Goal: Task Accomplishment & Management: Complete application form

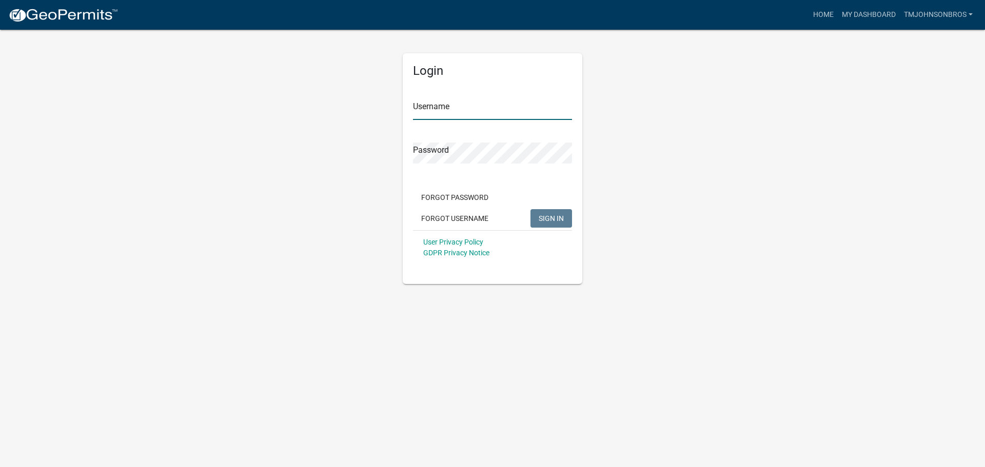
type input "TMJohnsonBros"
click at [561, 218] on span "SIGN IN" at bounding box center [550, 218] width 25 height 8
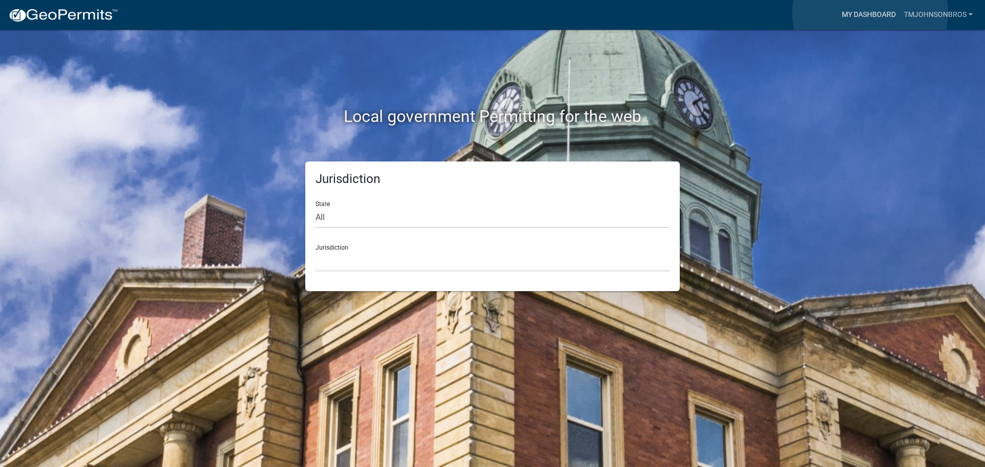
click at [870, 12] on link "My Dashboard" at bounding box center [868, 14] width 62 height 19
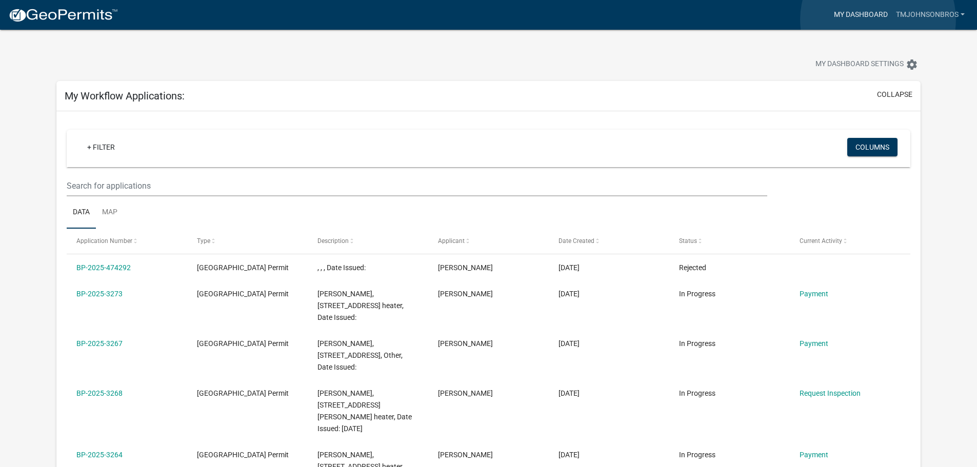
click at [878, 19] on link "My Dashboard" at bounding box center [861, 14] width 62 height 19
click at [102, 4] on nav "more_horiz My Dashboard TMJohnsonBros Account Logout" at bounding box center [488, 15] width 977 height 30
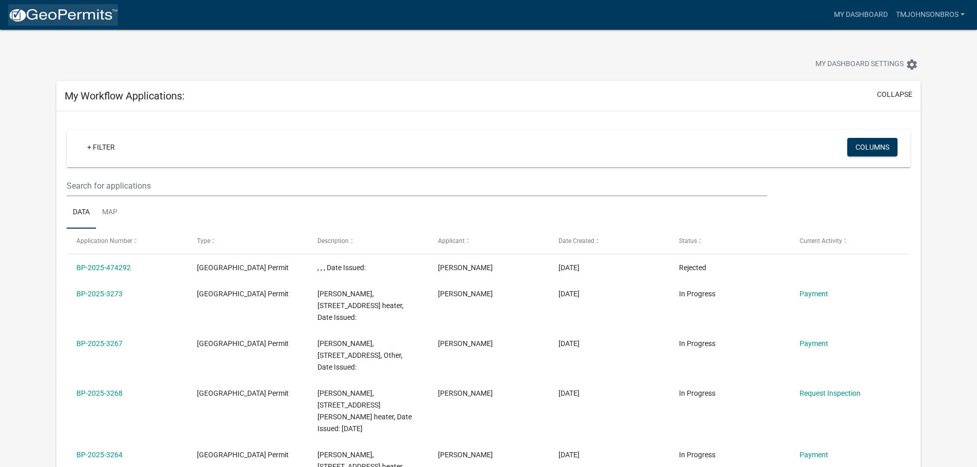
click at [100, 14] on img at bounding box center [63, 15] width 110 height 15
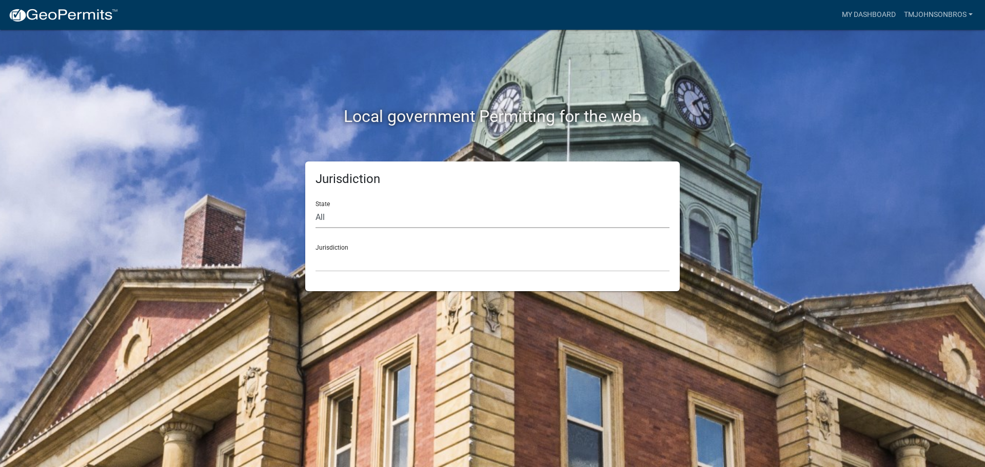
click at [340, 227] on select "All [US_STATE] [US_STATE] [US_STATE] [US_STATE] [US_STATE] [US_STATE] [US_STATE…" at bounding box center [492, 217] width 354 height 21
select select "[US_STATE]"
click at [315, 207] on select "All [US_STATE] [US_STATE] [US_STATE] [US_STATE] [US_STATE] [US_STATE] [US_STATE…" at bounding box center [492, 217] width 354 height 21
click at [370, 249] on div "Jurisdiction [GEOGRAPHIC_DATA], [US_STATE] [GEOGRAPHIC_DATA], [US_STATE] [GEOGR…" at bounding box center [492, 253] width 354 height 35
click at [371, 261] on select "[GEOGRAPHIC_DATA], [US_STATE] [GEOGRAPHIC_DATA], [US_STATE] [GEOGRAPHIC_DATA], …" at bounding box center [492, 261] width 354 height 21
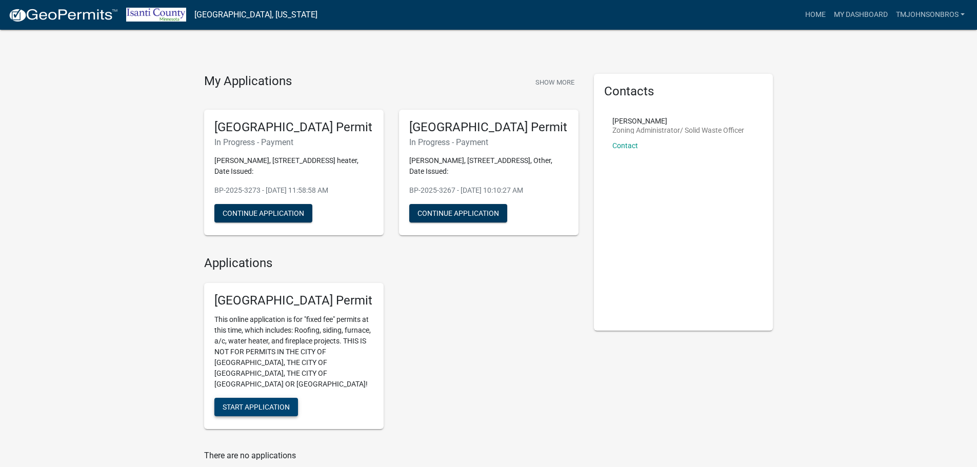
click at [255, 401] on button "Start Application" at bounding box center [256, 407] width 84 height 18
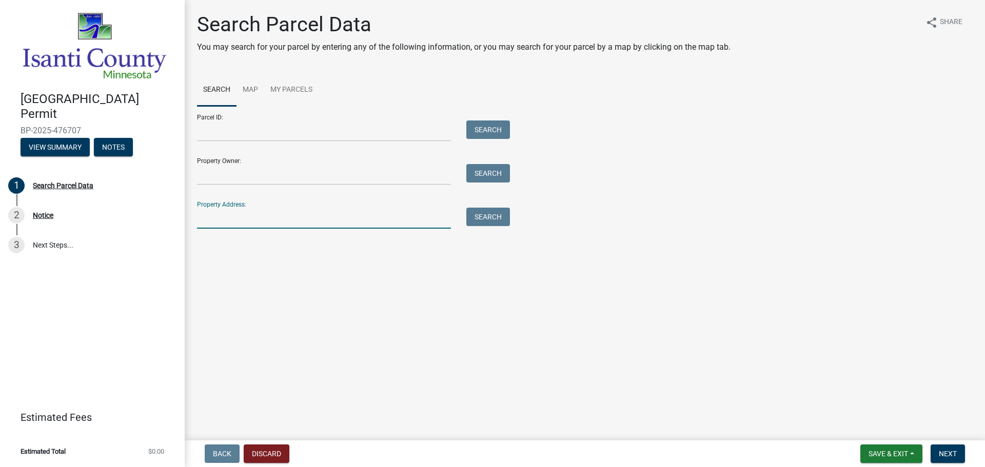
click at [345, 215] on input "Property Address:" at bounding box center [324, 218] width 254 height 21
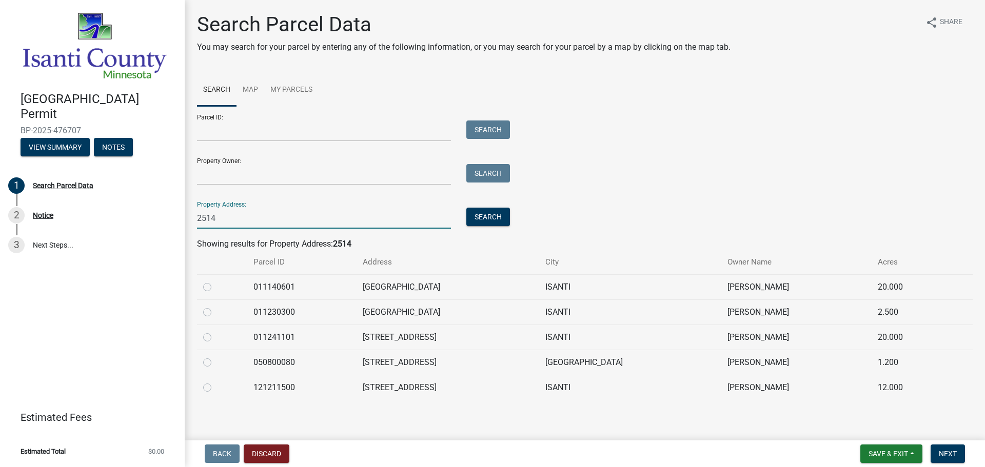
type input "2514"
click at [215, 356] on label at bounding box center [215, 356] width 0 height 0
click at [215, 363] on input "radio" at bounding box center [218, 359] width 7 height 7
radio input "true"
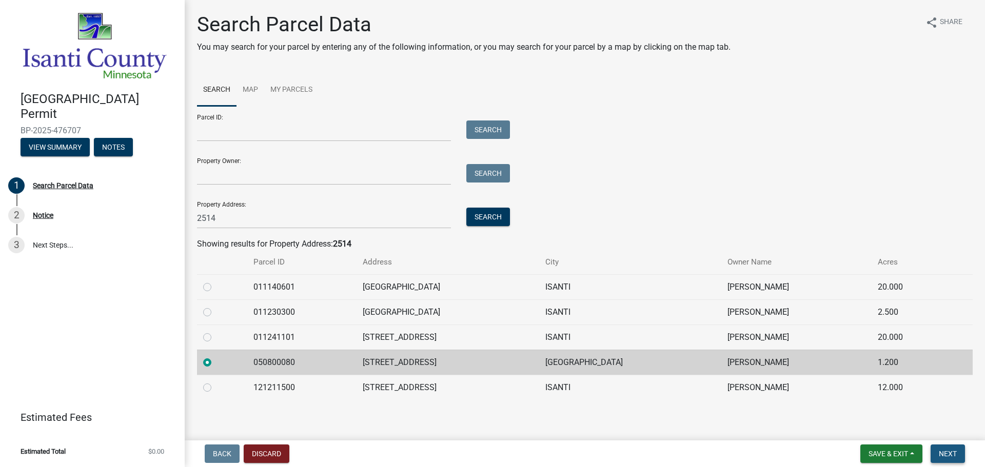
click at [958, 453] on button "Next" at bounding box center [947, 454] width 34 height 18
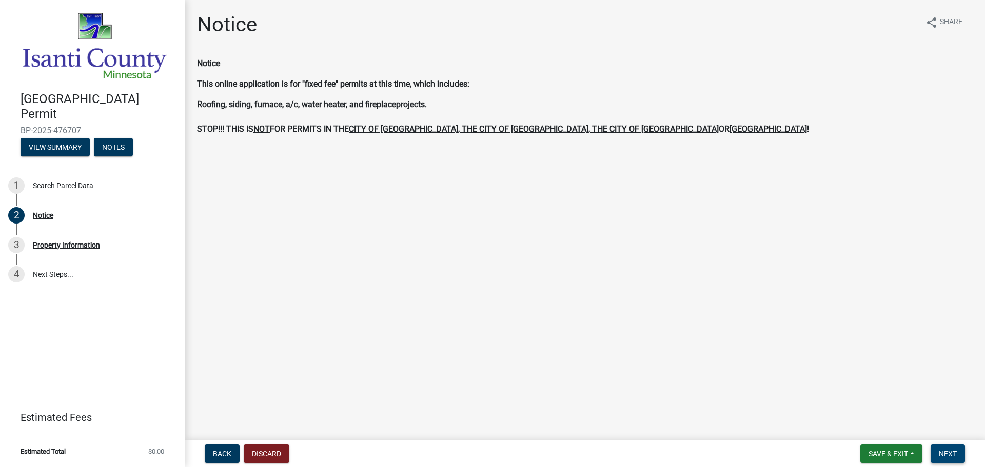
click at [939, 448] on button "Next" at bounding box center [947, 454] width 34 height 18
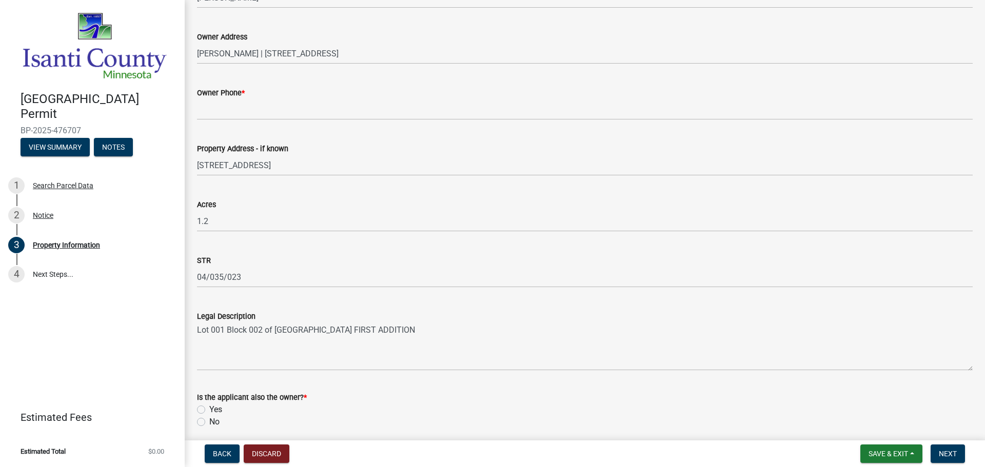
scroll to position [154, 0]
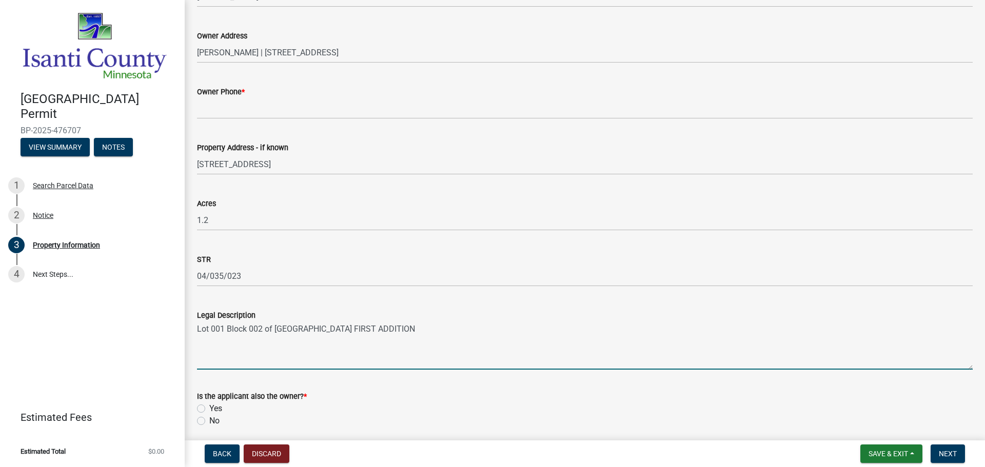
click at [300, 367] on textarea "Lot 001 Block 002 of [GEOGRAPHIC_DATA] FIRST ADDITION" at bounding box center [584, 346] width 775 height 48
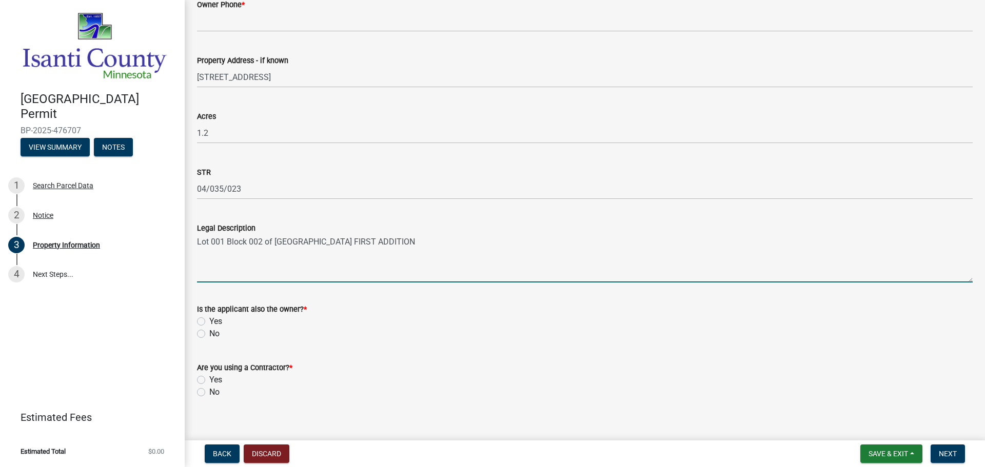
scroll to position [252, 0]
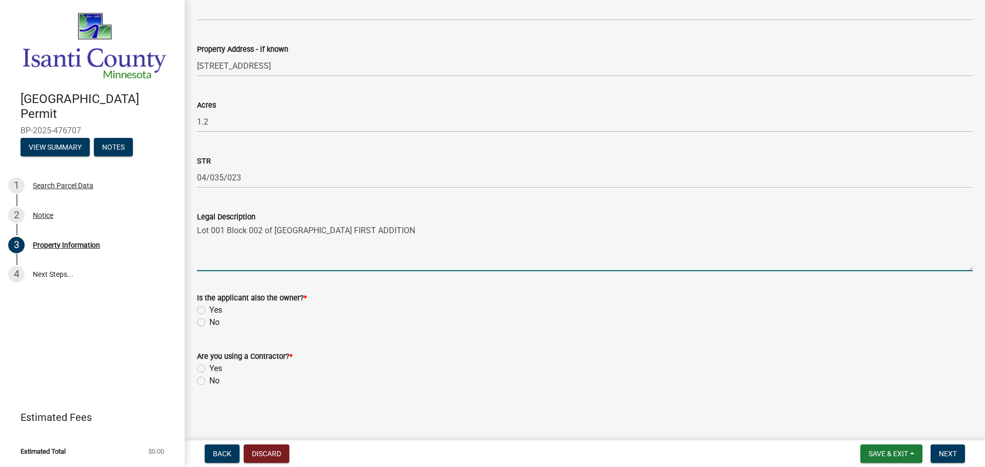
click at [209, 322] on label "No" at bounding box center [214, 322] width 10 height 12
click at [209, 322] on input "No" at bounding box center [212, 319] width 7 height 7
radio input "true"
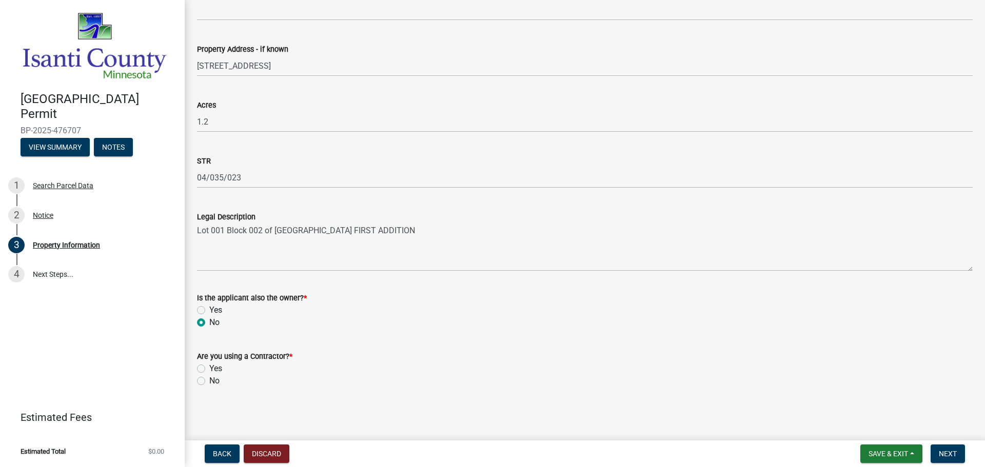
click at [209, 383] on label "No" at bounding box center [214, 381] width 10 height 12
click at [209, 382] on input "No" at bounding box center [212, 378] width 7 height 7
radio input "true"
click at [955, 453] on span "Next" at bounding box center [948, 454] width 18 height 8
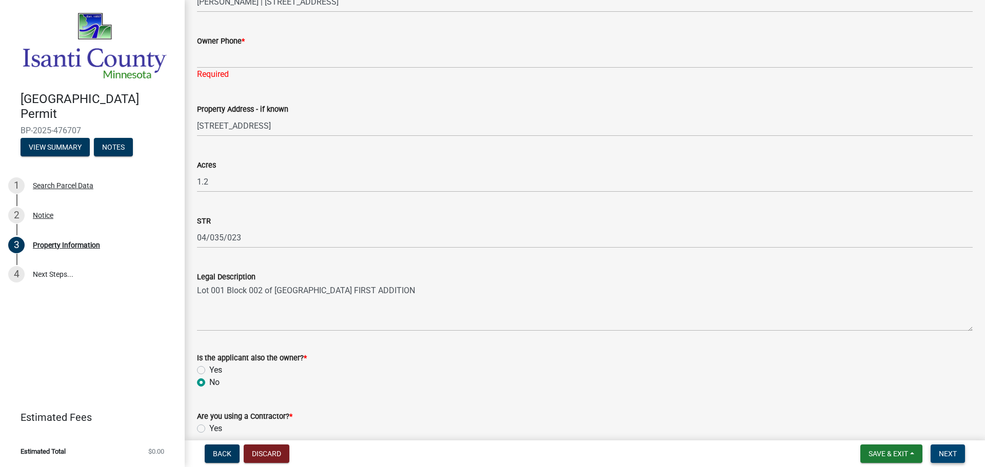
scroll to position [150, 0]
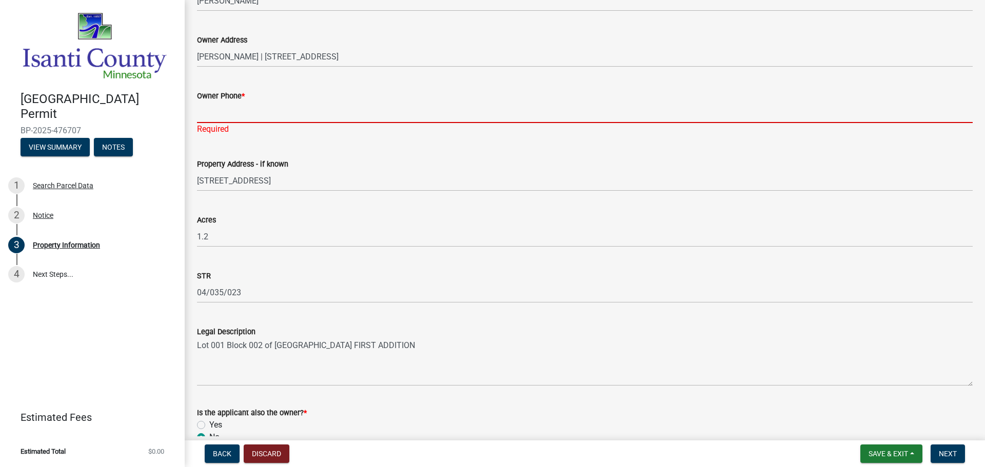
click at [305, 110] on input "Owner Phone *" at bounding box center [584, 112] width 775 height 21
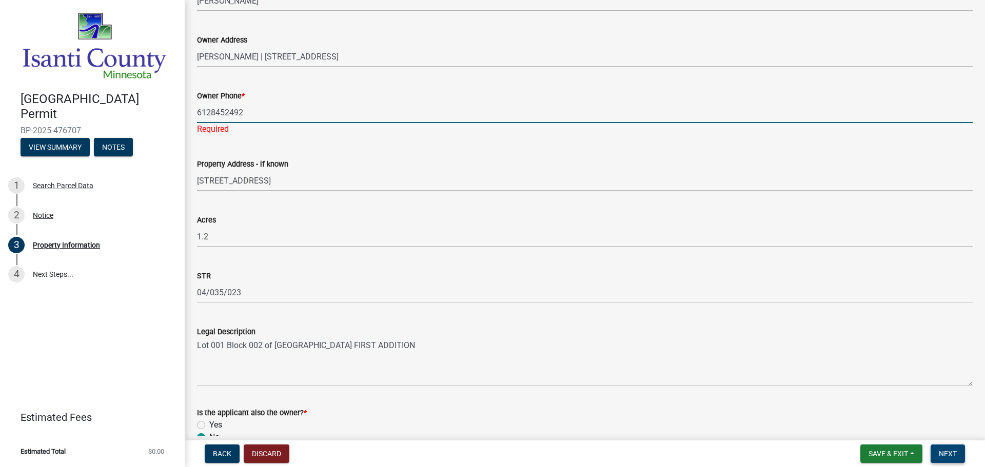
type input "6128452492"
click at [953, 450] on span "Next" at bounding box center [948, 454] width 18 height 8
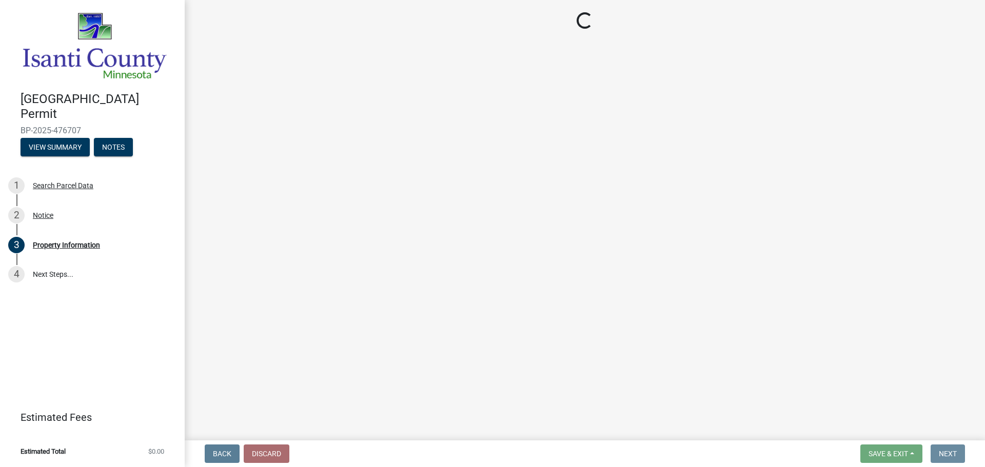
scroll to position [0, 0]
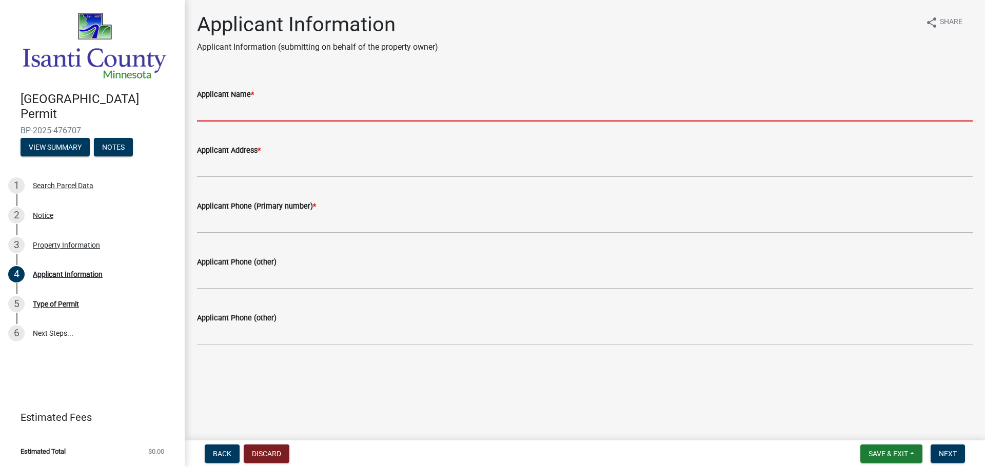
click at [415, 102] on input "Applicant Name *" at bounding box center [584, 111] width 775 height 21
type input "[PERSON_NAME] BROS"
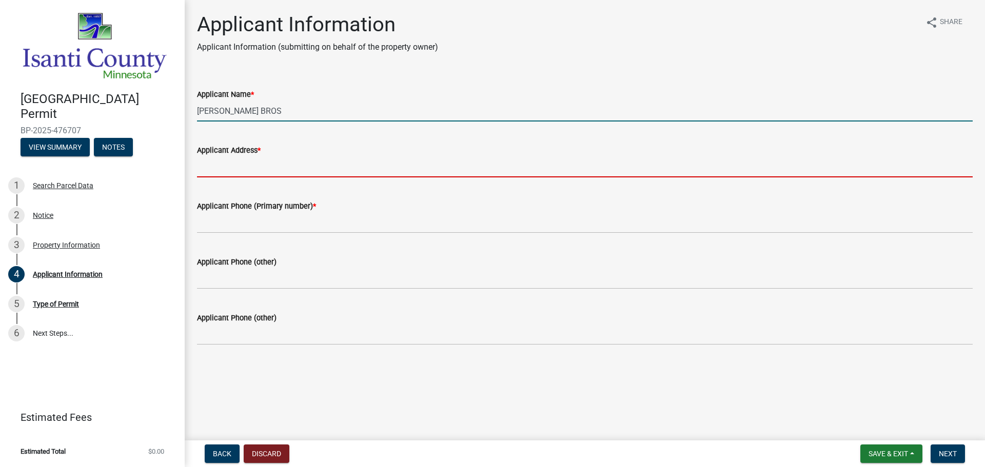
click at [288, 170] on input "Applicant Address *" at bounding box center [584, 166] width 775 height 21
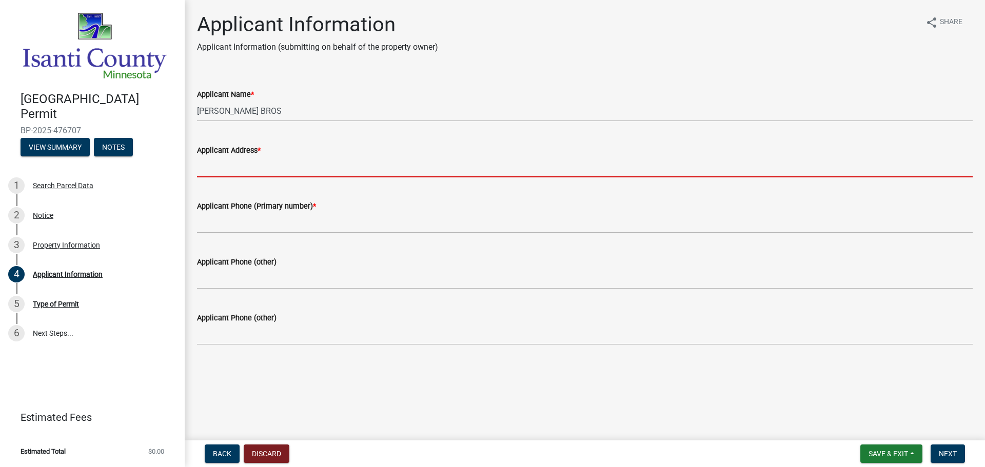
type input "37258 HWY 65 NE P.O. BOX 101Grandy, MN 55029"
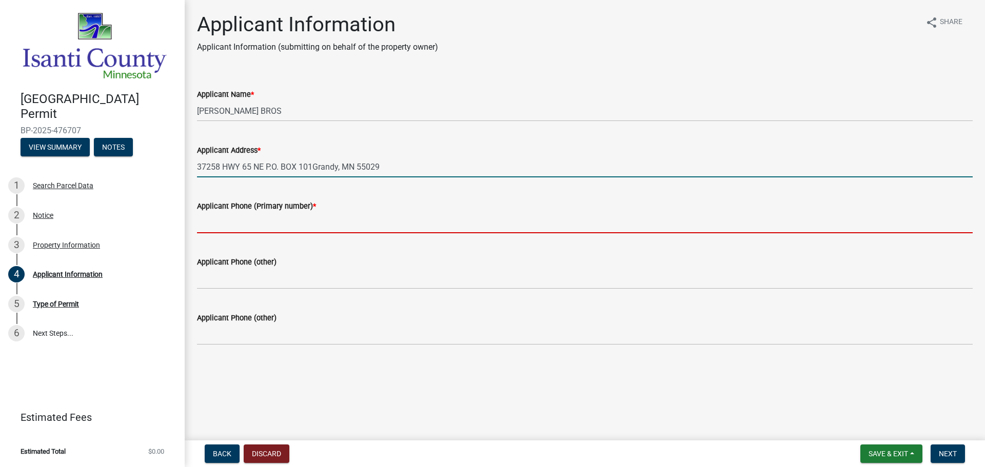
type input "7636893141"
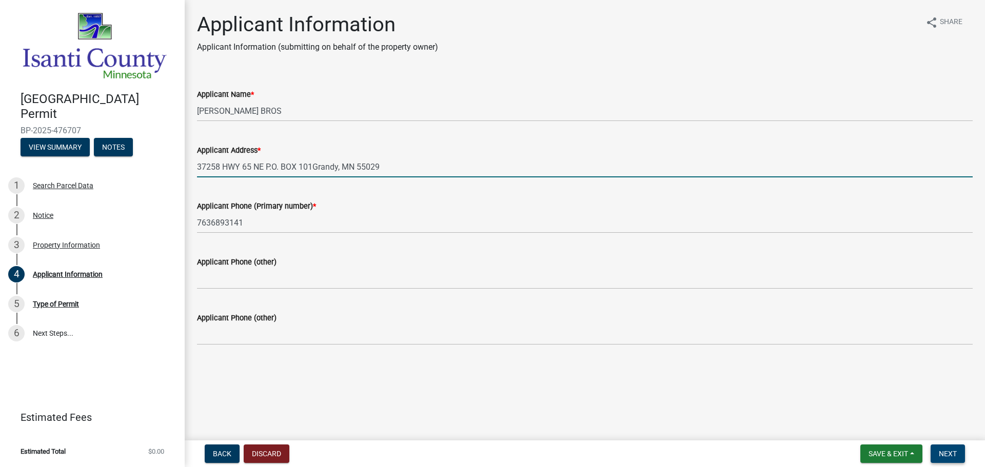
click at [943, 447] on button "Next" at bounding box center [947, 454] width 34 height 18
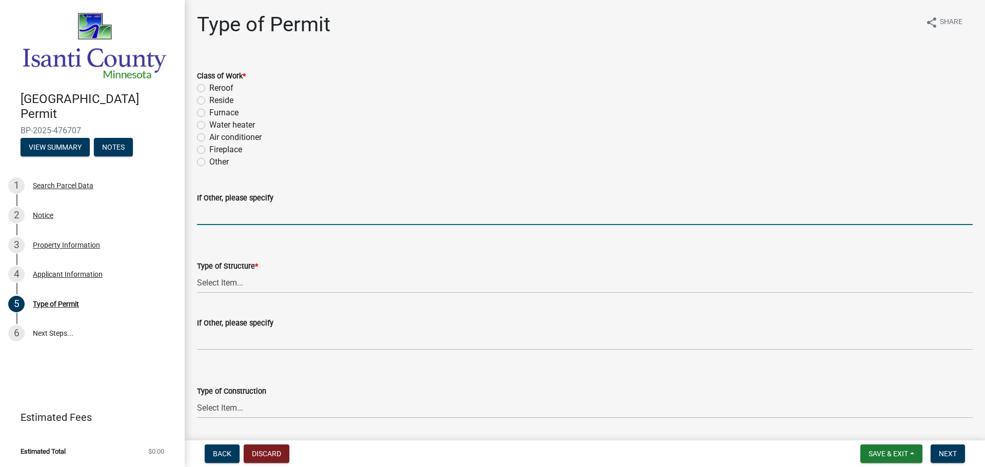
click at [200, 210] on input "If Other, please specify" at bounding box center [584, 214] width 775 height 21
type input "FURNACE AND HEAT"
click at [294, 285] on select "Select Item... Accessory Commercial Single Family Agricultural Other N/A" at bounding box center [584, 282] width 775 height 21
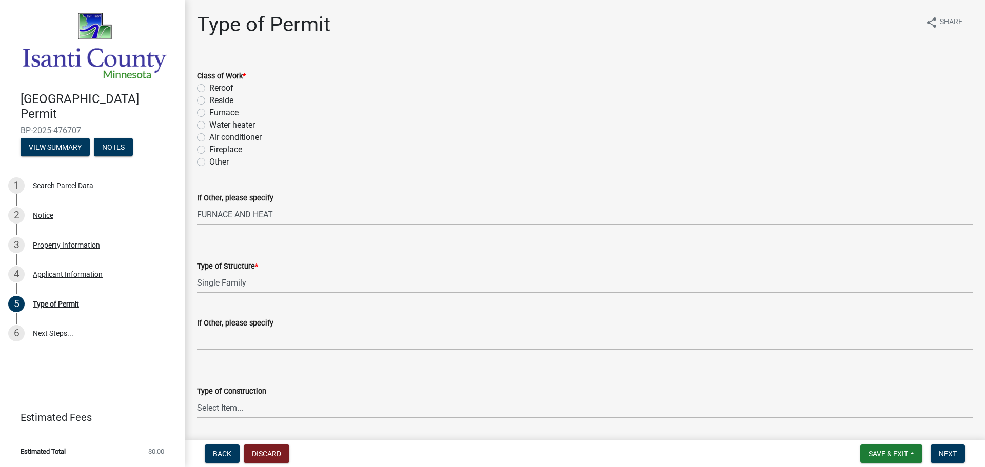
click at [197, 272] on select "Select Item... Accessory Commercial Single Family Agricultural Other N/A" at bounding box center [584, 282] width 775 height 21
select select "eb4da8a3-282e-4d3e-a231-485219132635"
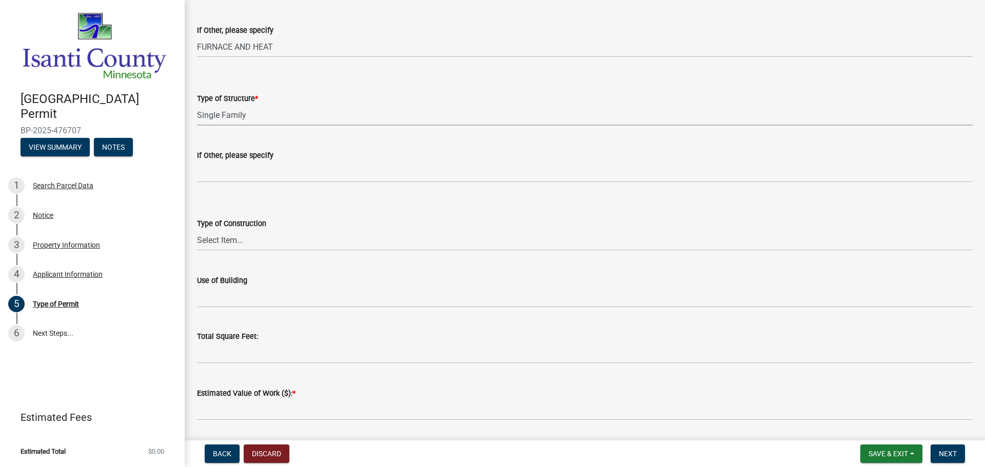
scroll to position [256, 0]
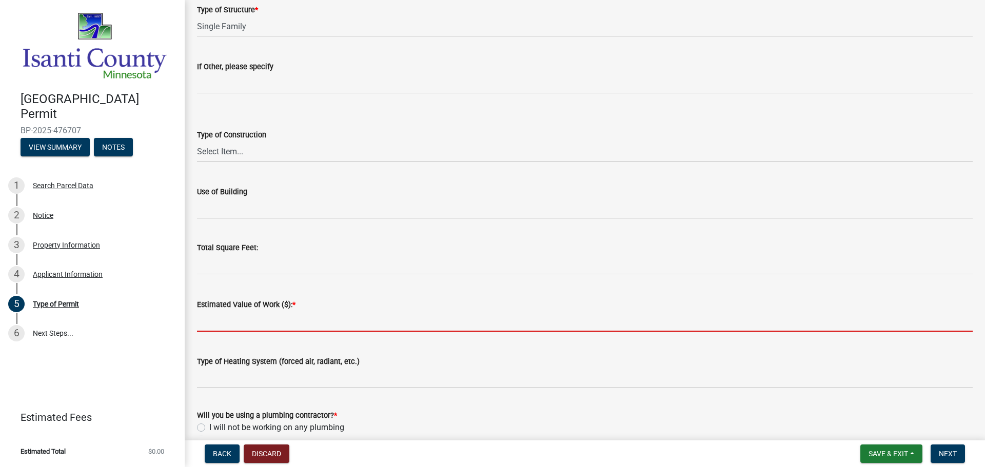
click at [316, 326] on input "text" at bounding box center [584, 321] width 775 height 21
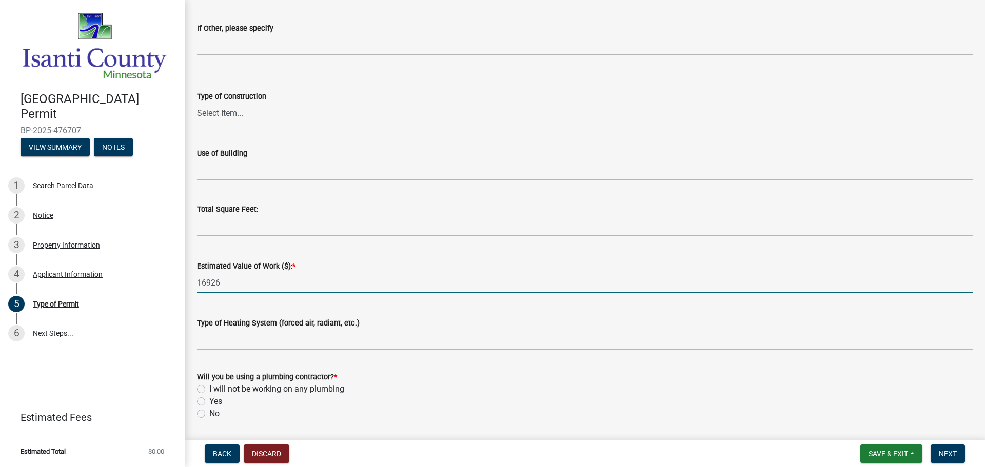
scroll to position [359, 0]
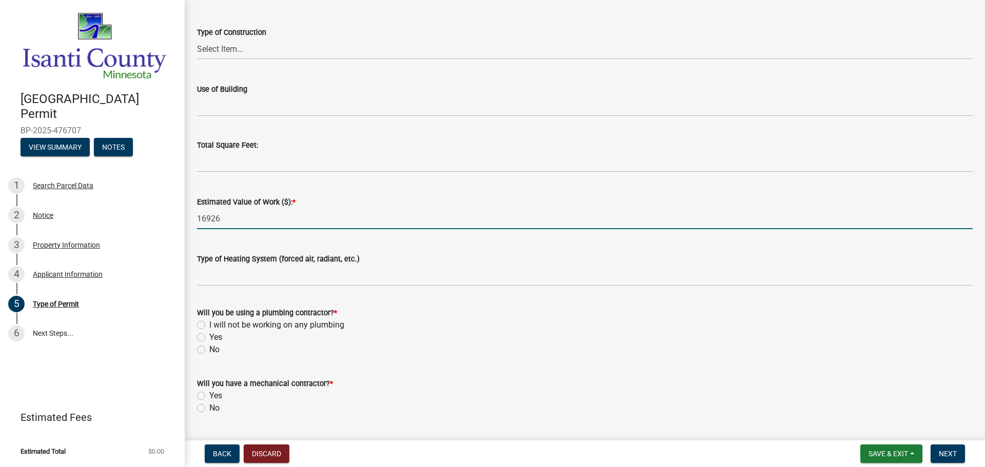
type input "16926"
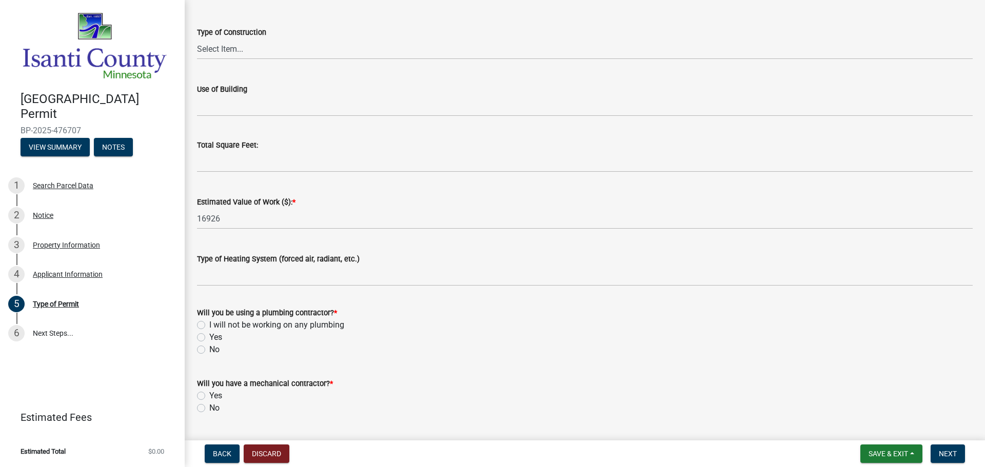
click at [209, 337] on label "Yes" at bounding box center [215, 337] width 13 height 12
click at [209, 337] on input "Yes" at bounding box center [212, 334] width 7 height 7
radio input "true"
click at [209, 353] on label "No" at bounding box center [214, 350] width 10 height 12
click at [209, 350] on input "No" at bounding box center [212, 347] width 7 height 7
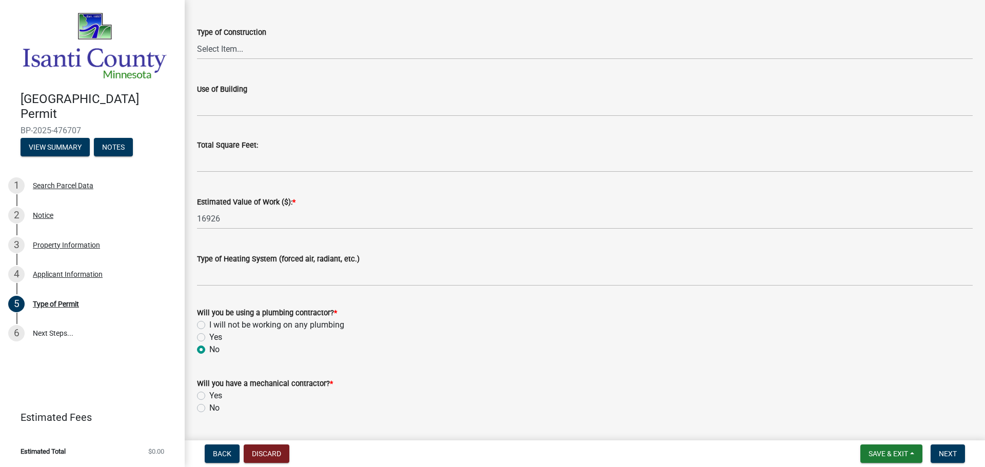
radio input "true"
click at [209, 394] on label "Yes" at bounding box center [215, 396] width 13 height 12
click at [209, 394] on input "Yes" at bounding box center [212, 393] width 7 height 7
radio input "true"
click at [945, 451] on span "Next" at bounding box center [948, 454] width 18 height 8
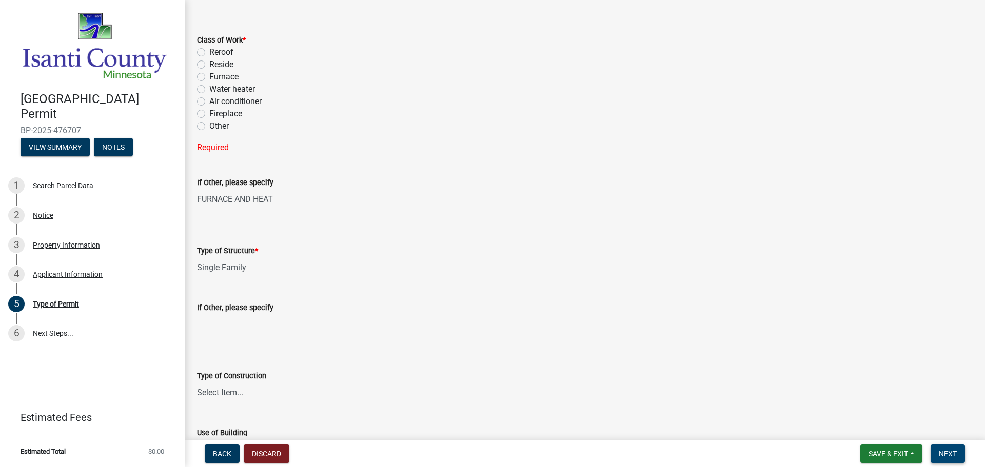
scroll to position [21, 0]
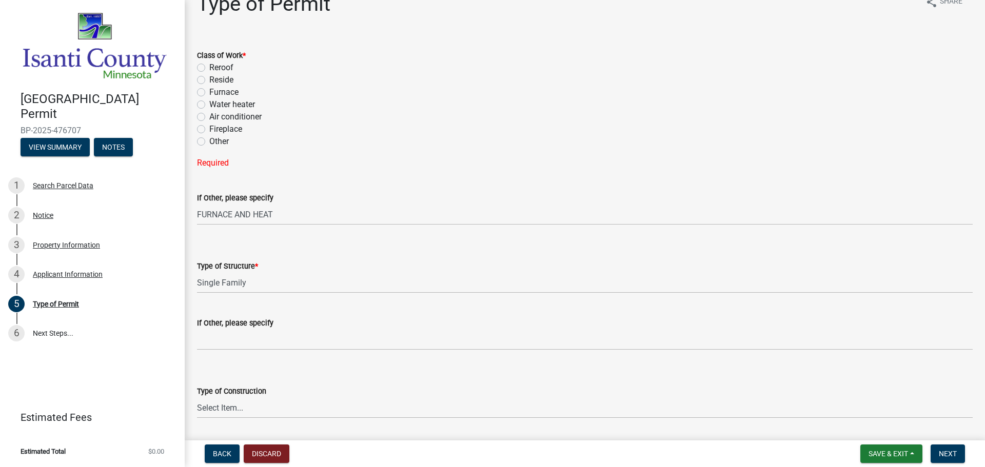
click at [209, 144] on label "Other" at bounding box center [218, 141] width 19 height 12
click at [209, 142] on input "Other" at bounding box center [212, 138] width 7 height 7
radio input "true"
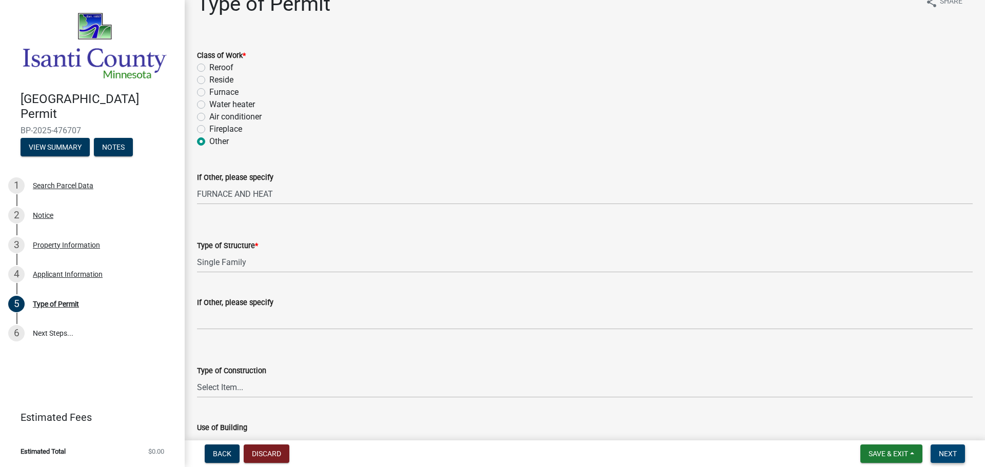
click at [952, 450] on span "Next" at bounding box center [948, 454] width 18 height 8
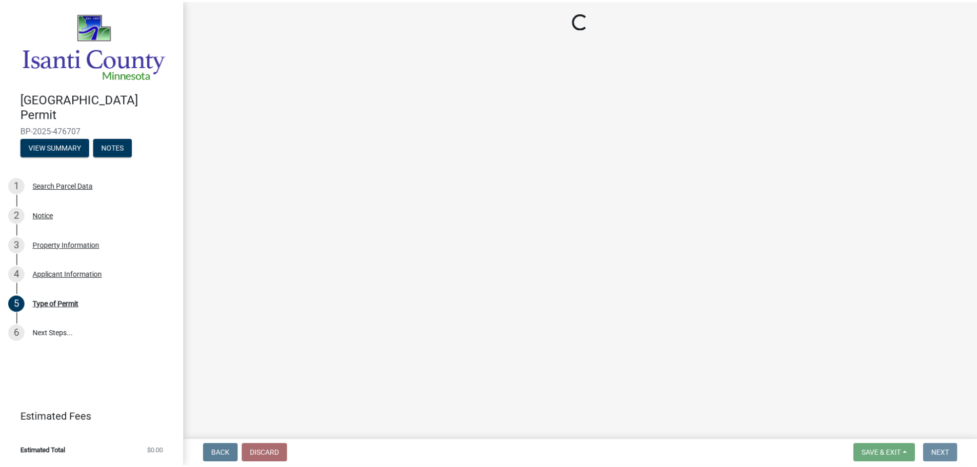
scroll to position [0, 0]
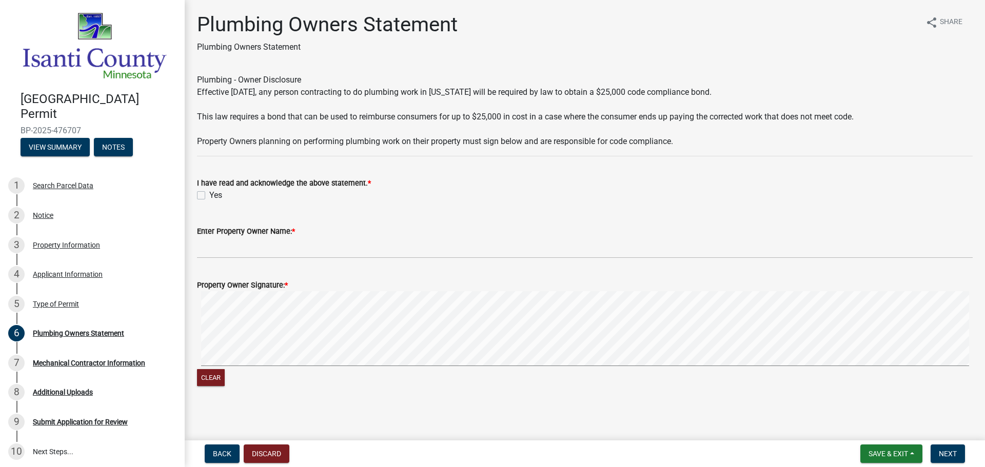
click at [221, 198] on label "Yes" at bounding box center [215, 195] width 13 height 12
click at [216, 196] on input "Yes" at bounding box center [212, 192] width 7 height 7
checkbox input "true"
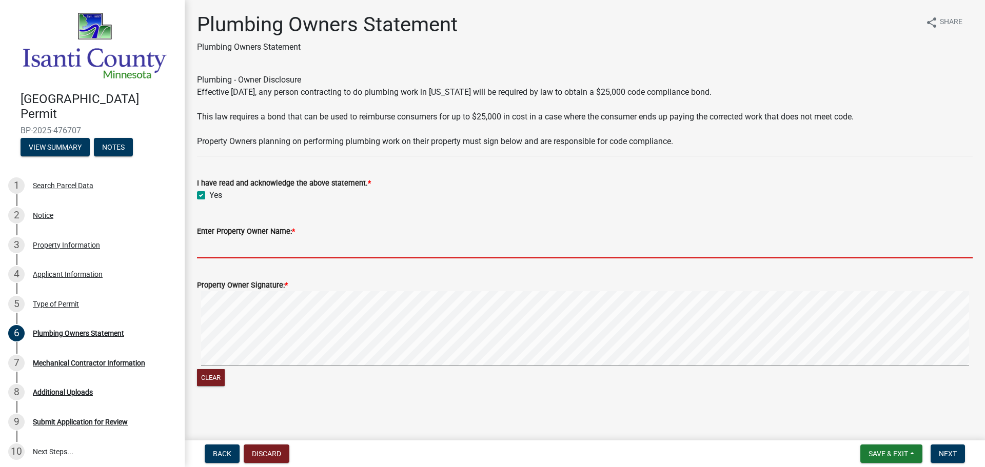
drag, startPoint x: 276, startPoint y: 245, endPoint x: 278, endPoint y: 250, distance: 5.5
click at [276, 245] on input "Enter Property Owner Name: *" at bounding box center [584, 247] width 775 height 21
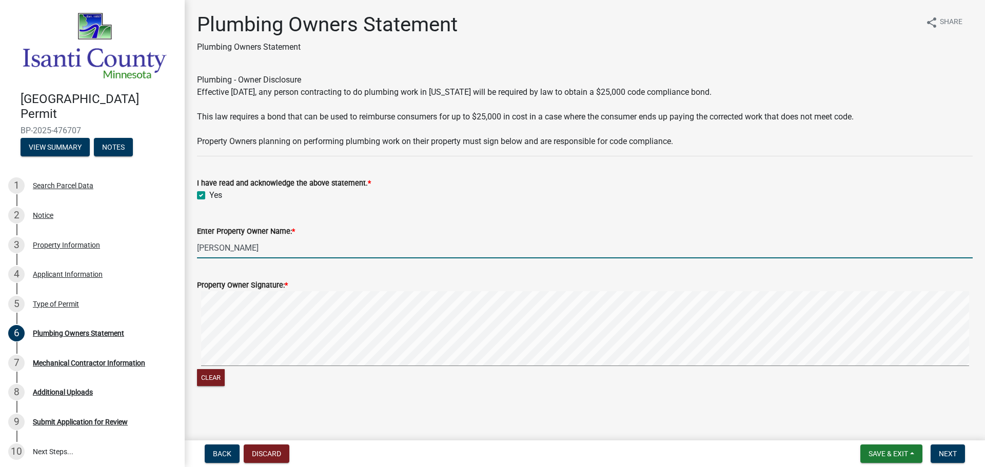
click at [349, 286] on form "Property Owner Signature: * Clear" at bounding box center [584, 328] width 775 height 122
type input "[PERSON_NAME]"
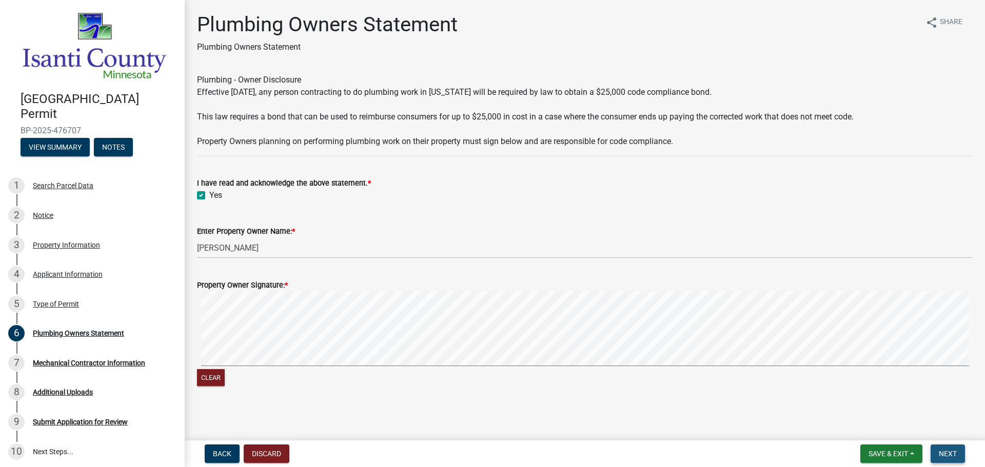
drag, startPoint x: 948, startPoint y: 451, endPoint x: 893, endPoint y: 417, distance: 64.7
click at [948, 451] on span "Next" at bounding box center [948, 454] width 18 height 8
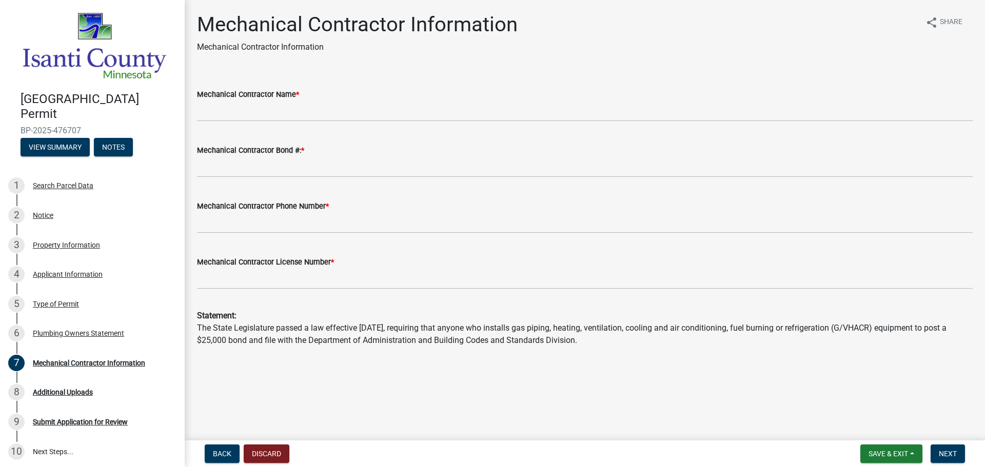
click at [262, 99] on div "Mechanical Contractor Name *" at bounding box center [584, 94] width 775 height 12
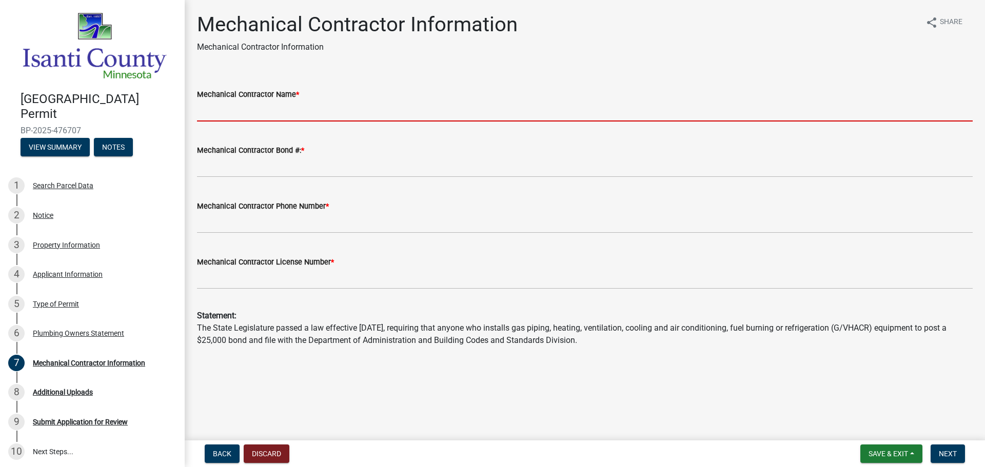
click at [260, 113] on input "Mechanical Contractor Name *" at bounding box center [584, 111] width 775 height 21
type input "[PERSON_NAME] BROS."
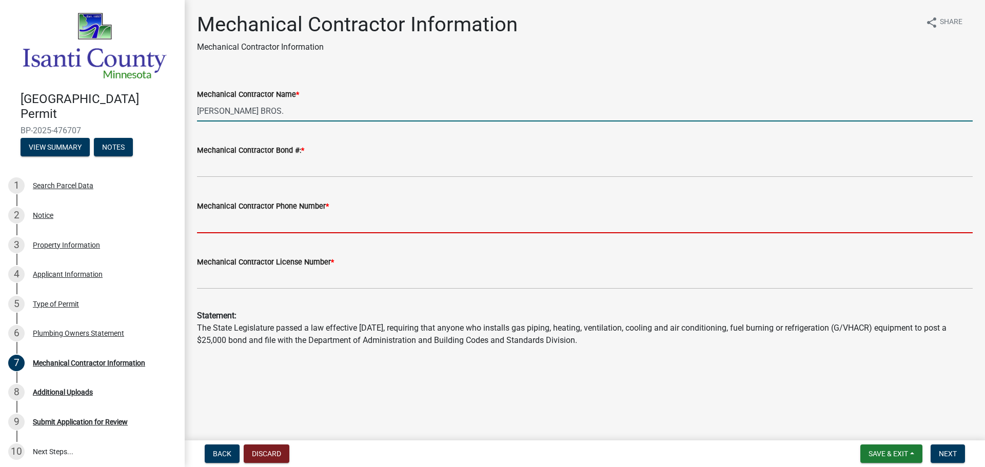
type input "7636893141"
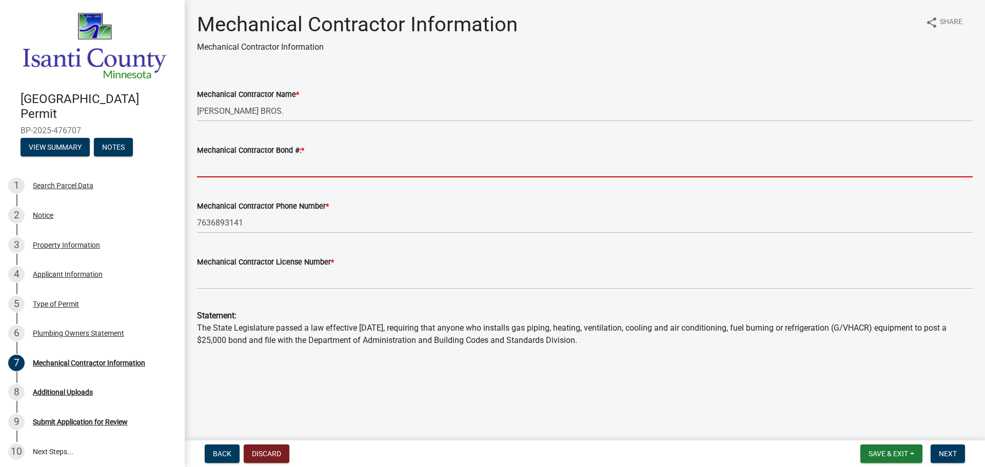
click at [337, 171] on input "Mechanical Contractor Bond #: *" at bounding box center [584, 166] width 775 height 21
type input "MB003001"
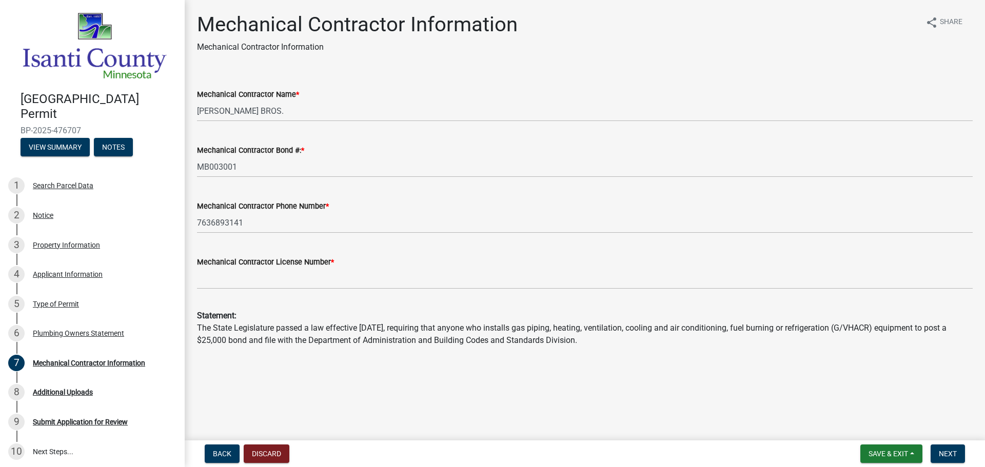
click at [291, 190] on div "Mechanical Contractor Phone Number * [PHONE_NUMBER]" at bounding box center [584, 210] width 775 height 48
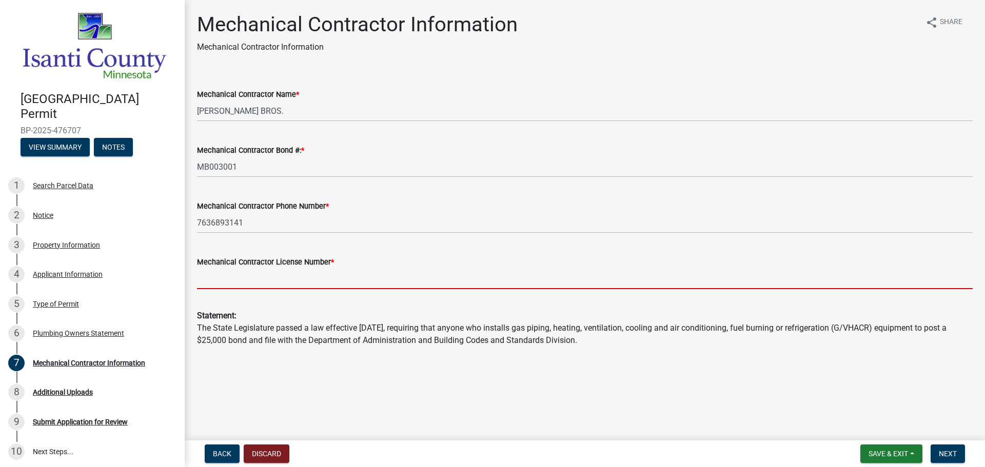
click at [358, 284] on input "Mechanical Contractor License Number *" at bounding box center [584, 278] width 775 height 21
type input "MB003001"
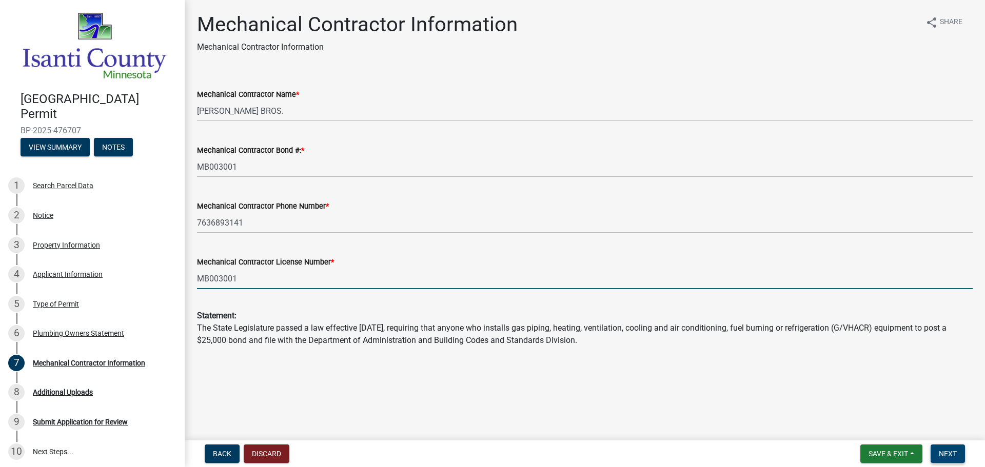
click at [950, 453] on span "Next" at bounding box center [948, 454] width 18 height 8
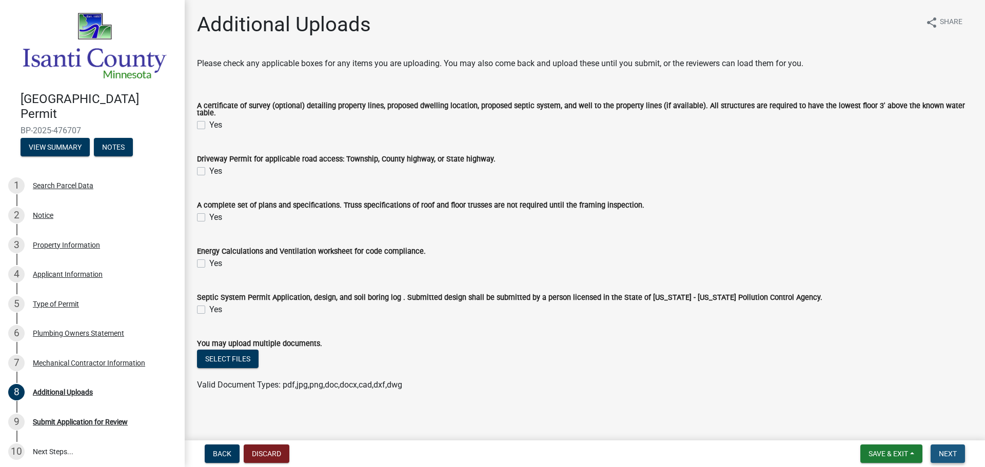
click at [953, 454] on span "Next" at bounding box center [948, 454] width 18 height 8
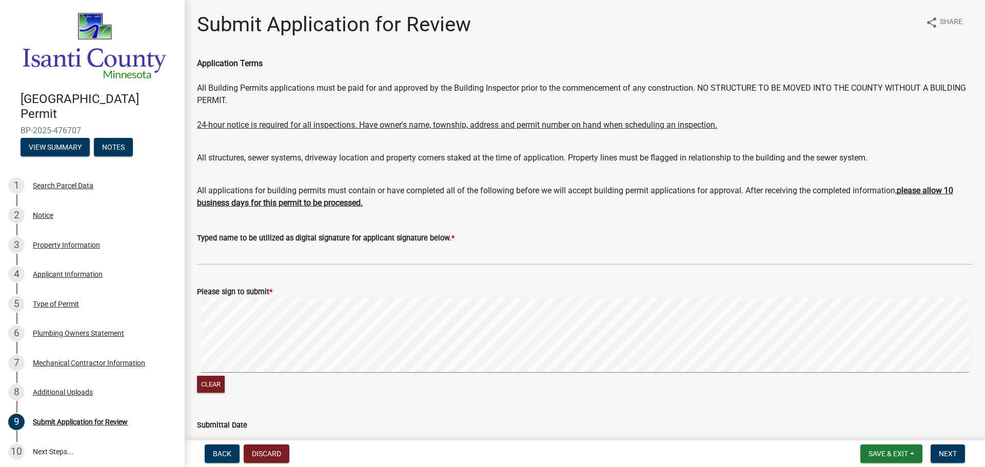
click at [336, 267] on wm-data-entity-input "Typed name to be utilized as digital signature for applicant signature below. *" at bounding box center [584, 245] width 775 height 56
click at [345, 243] on div "Typed name to be utilized as digital signature for applicant signature below. *" at bounding box center [584, 238] width 775 height 12
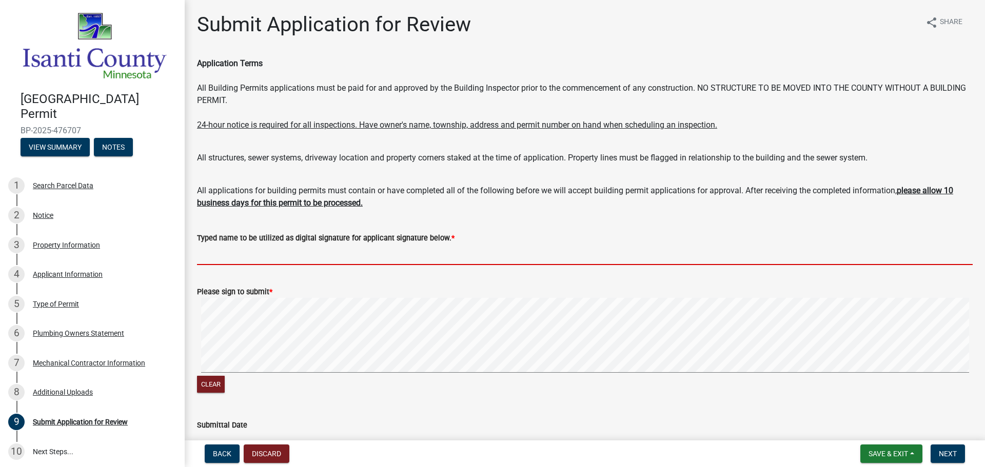
click at [354, 254] on input "Typed name to be utilized as digital signature for applicant signature below. *" at bounding box center [584, 254] width 775 height 21
type input "[PERSON_NAME]"
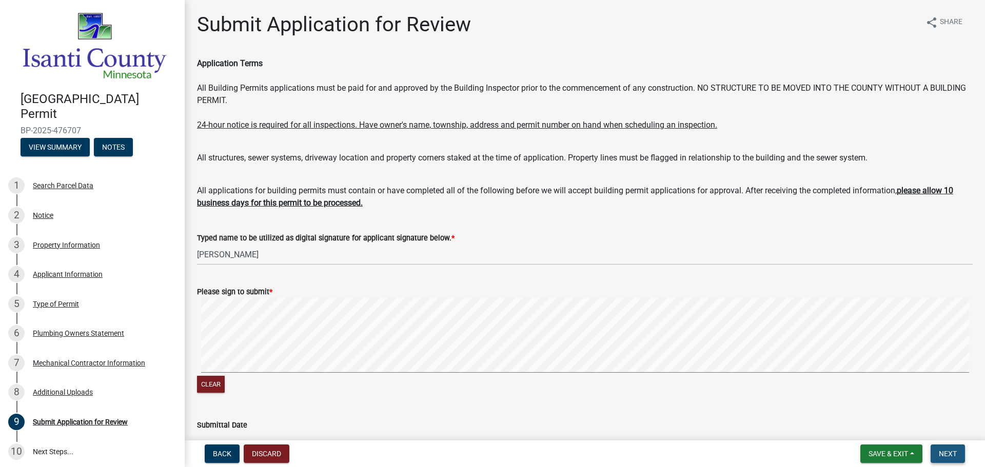
click at [950, 458] on button "Next" at bounding box center [947, 454] width 34 height 18
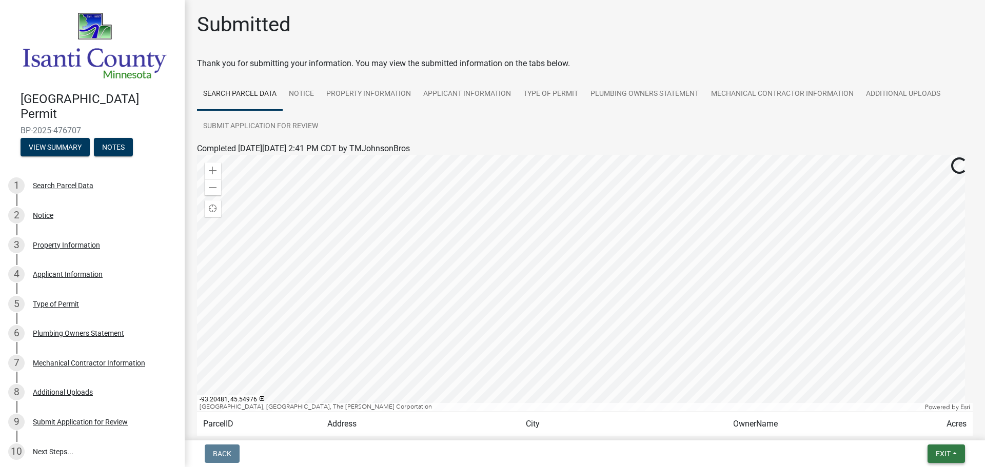
click at [944, 452] on span "Exit" at bounding box center [942, 454] width 15 height 8
click at [932, 425] on button "Save & Exit" at bounding box center [924, 427] width 82 height 25
